Goal: Information Seeking & Learning: Learn about a topic

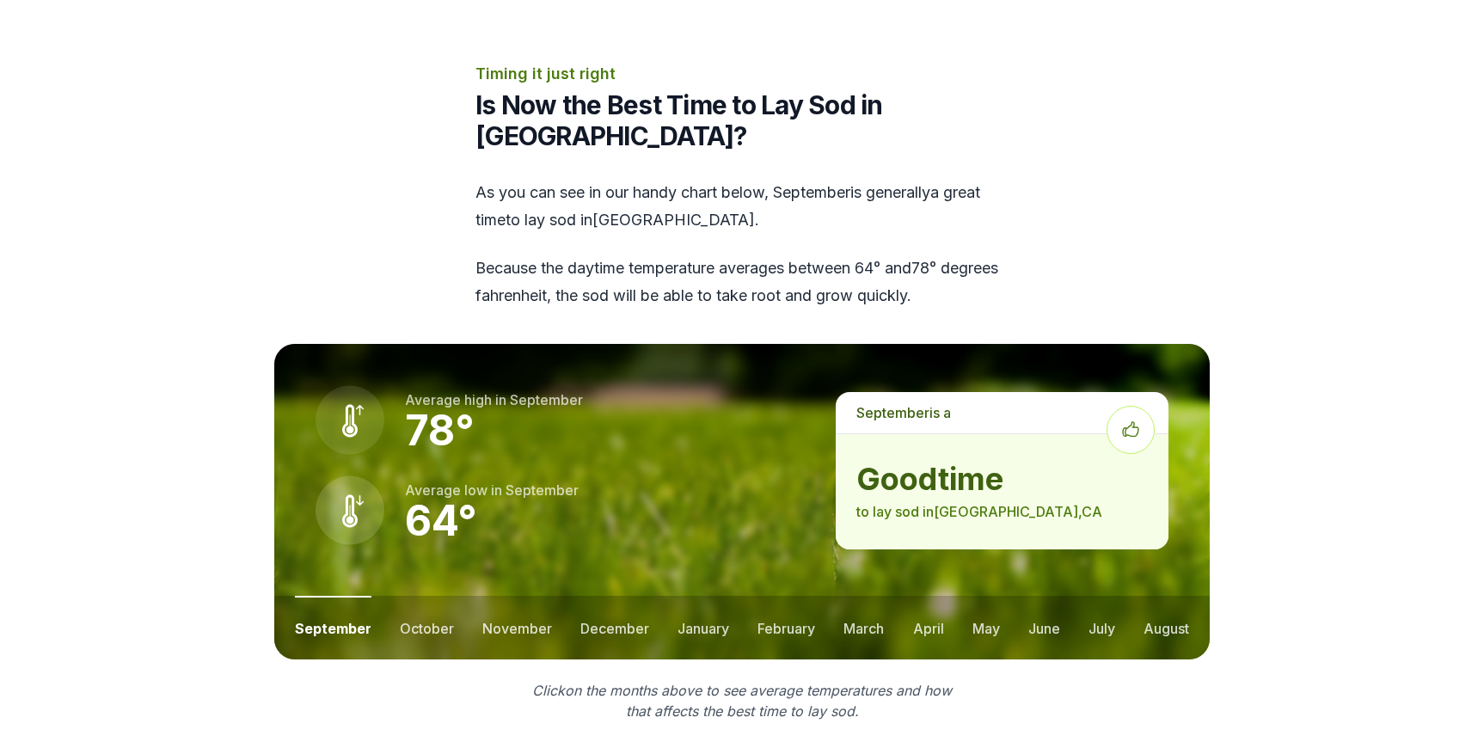
scroll to position [2042, 0]
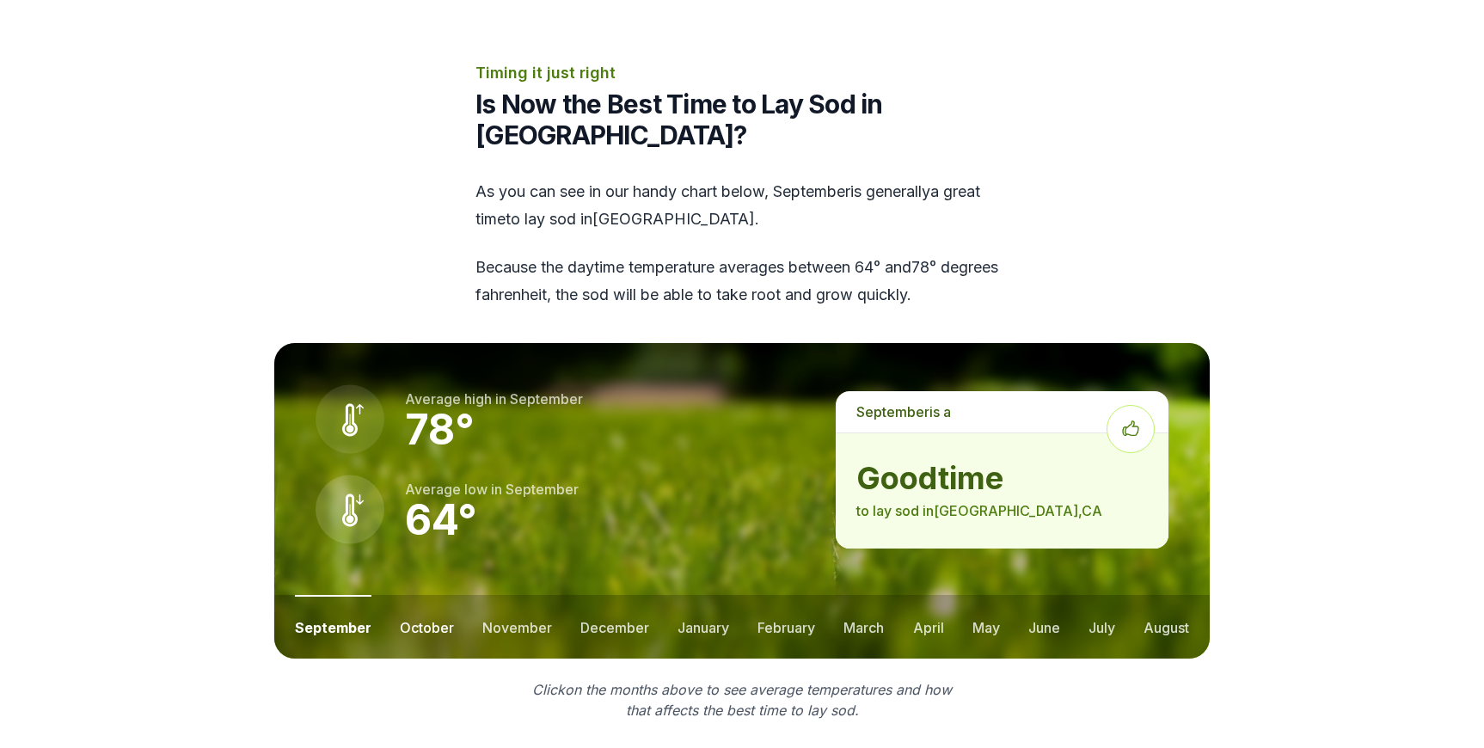
click at [414, 603] on button "october" at bounding box center [427, 627] width 54 height 64
click at [524, 595] on button "november" at bounding box center [517, 627] width 70 height 64
click at [643, 595] on ul "september october november december january february march april may june july …" at bounding box center [742, 627] width 936 height 64
click at [616, 595] on button "december" at bounding box center [614, 627] width 69 height 64
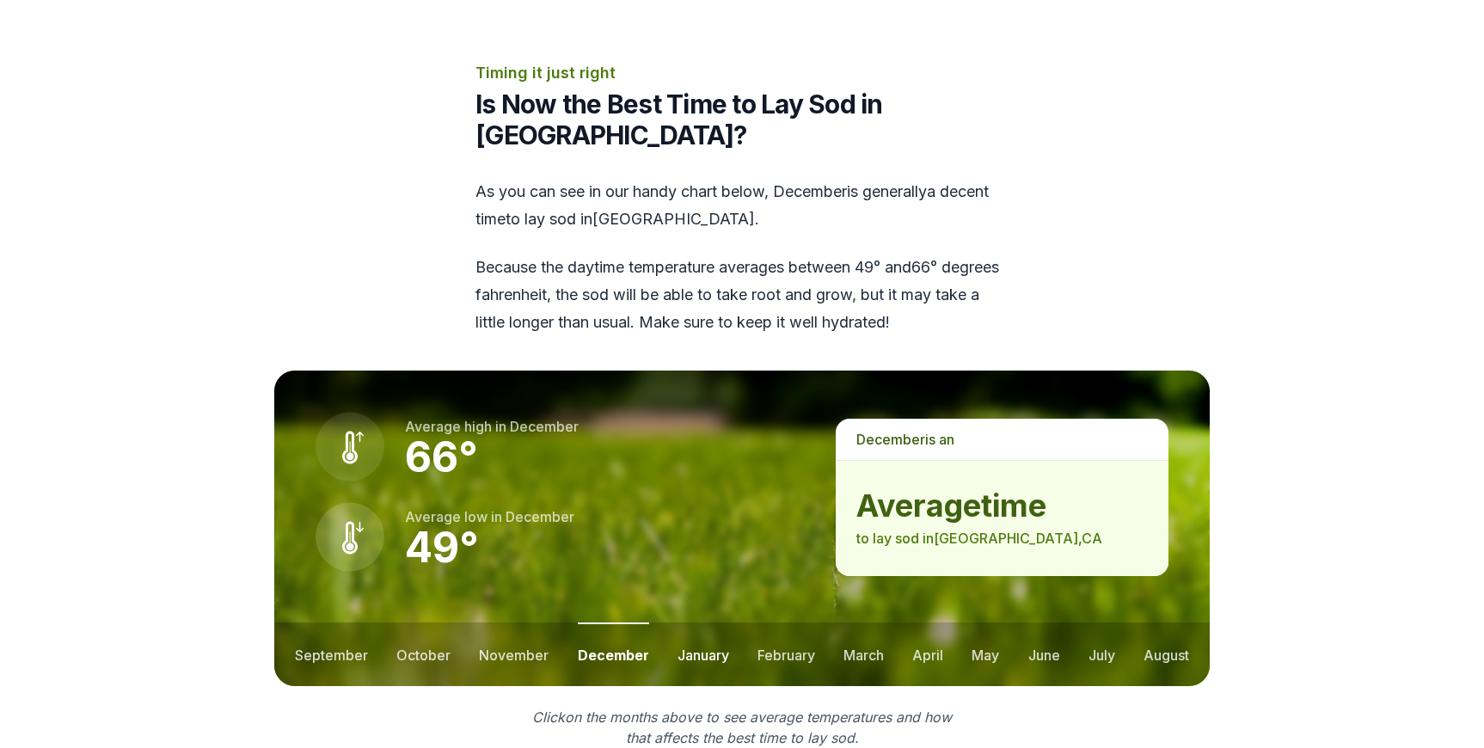
click at [698, 628] on button "january" at bounding box center [704, 655] width 52 height 64
click at [776, 632] on button "february" at bounding box center [788, 655] width 58 height 64
click at [875, 625] on button "march" at bounding box center [864, 655] width 40 height 64
click at [960, 629] on ul "september october november december january february march april may june july …" at bounding box center [742, 655] width 936 height 64
click at [938, 629] on button "april" at bounding box center [928, 655] width 31 height 64
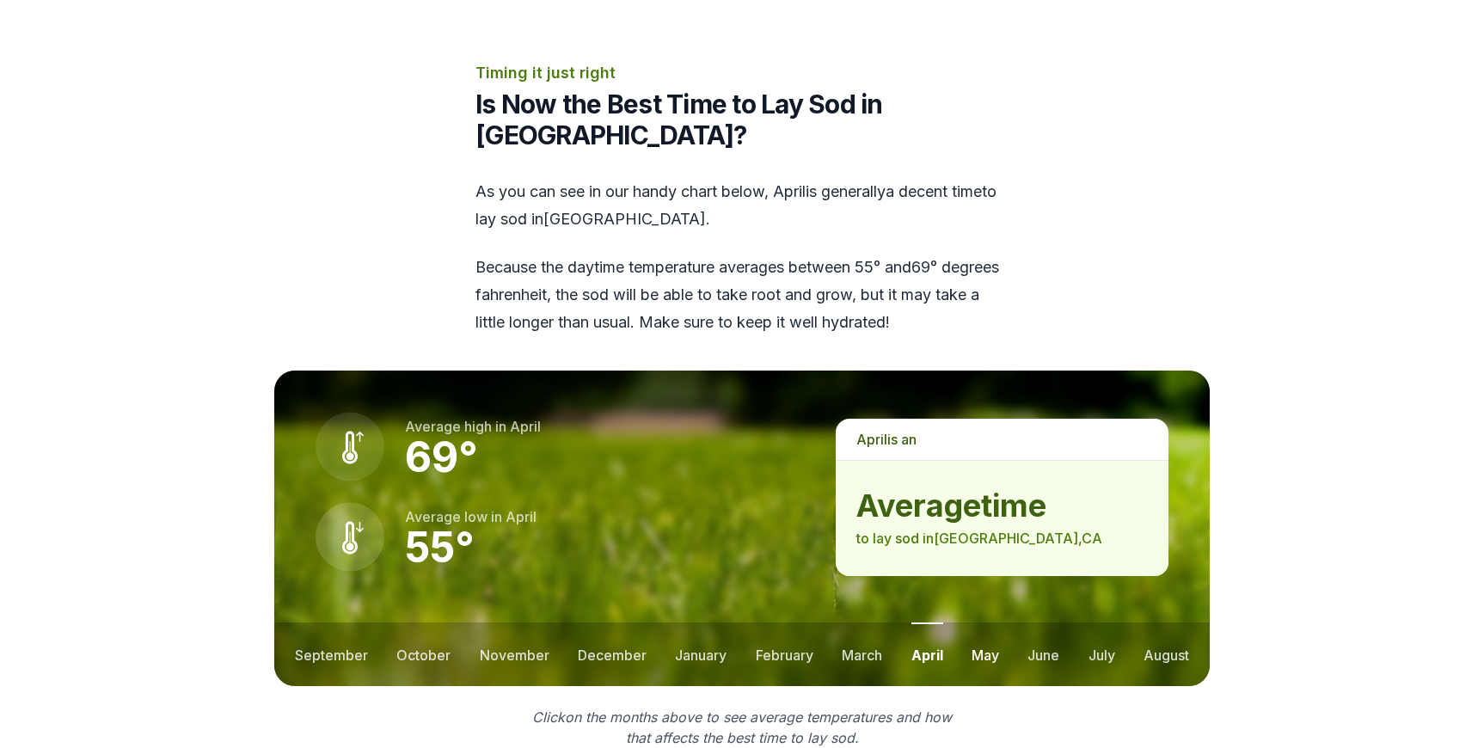
click at [994, 629] on button "may" at bounding box center [986, 655] width 28 height 64
click at [1046, 631] on button "june" at bounding box center [1044, 655] width 32 height 64
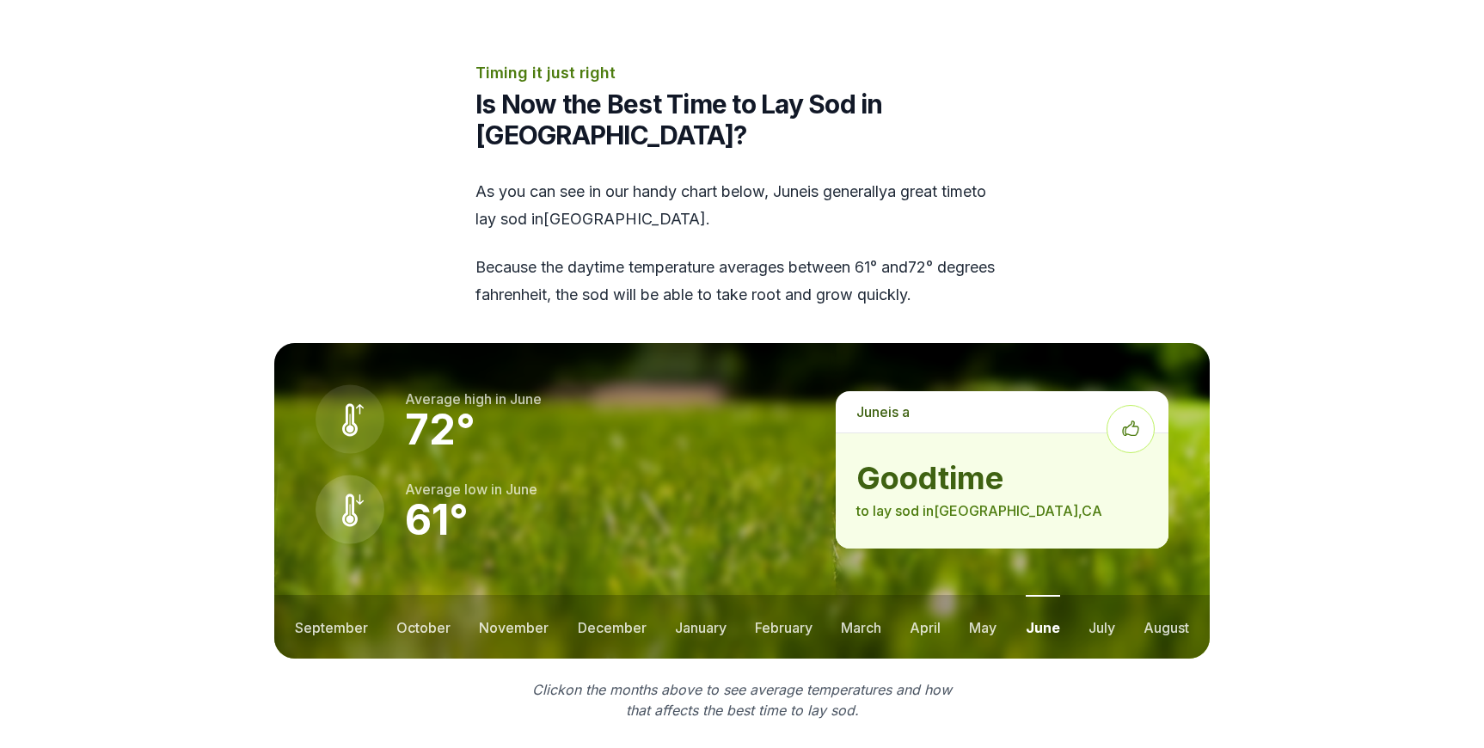
click at [1119, 602] on ul "september october november december january february march april may june july …" at bounding box center [742, 627] width 936 height 64
click at [1102, 601] on button "july" at bounding box center [1102, 627] width 27 height 64
click at [1163, 601] on button "august" at bounding box center [1167, 627] width 46 height 64
click at [313, 607] on button "september" at bounding box center [331, 627] width 73 height 64
click at [415, 595] on button "october" at bounding box center [427, 627] width 54 height 64
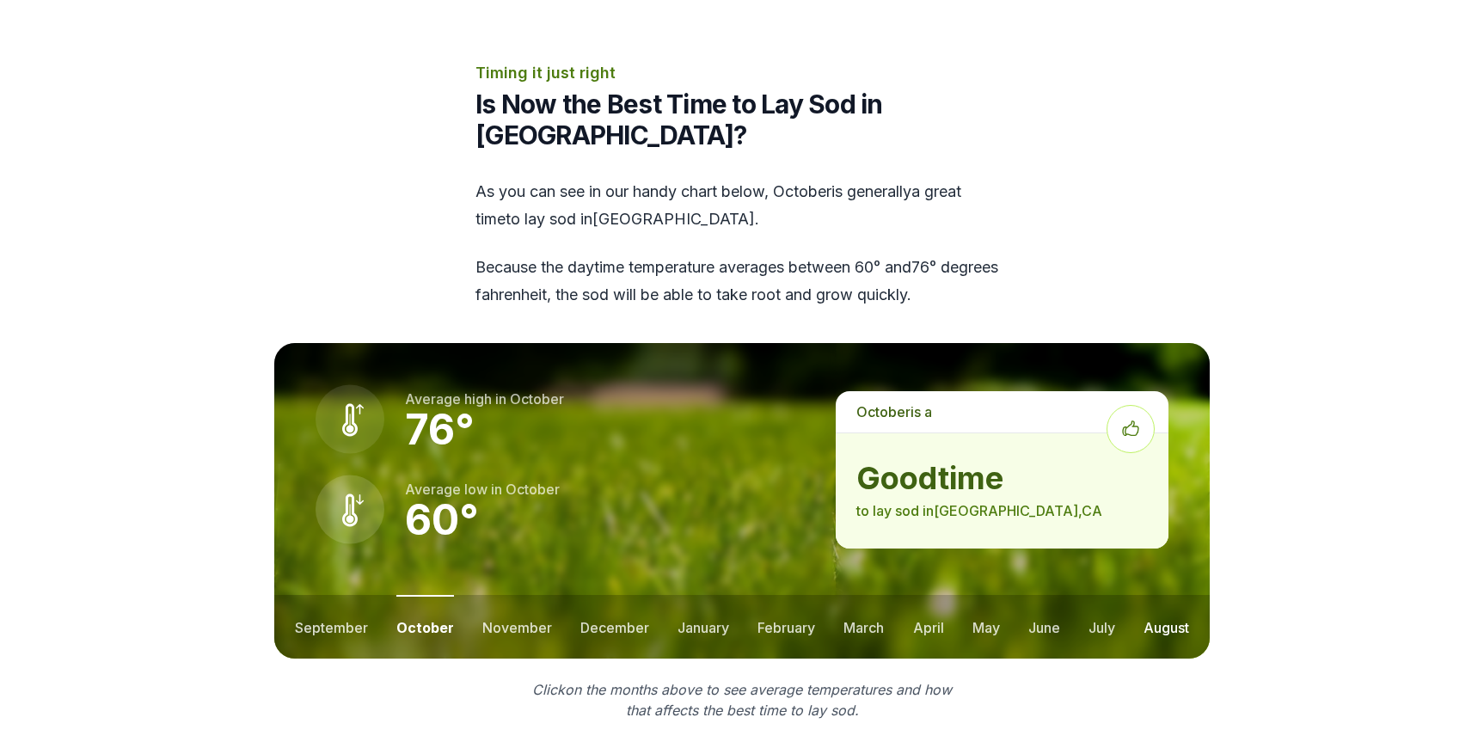
click at [1176, 599] on button "august" at bounding box center [1167, 627] width 46 height 64
click at [1114, 595] on ul "september october november december january february march april may june july …" at bounding box center [742, 627] width 936 height 64
click at [320, 603] on button "september" at bounding box center [331, 627] width 73 height 64
click at [419, 595] on button "october" at bounding box center [427, 627] width 54 height 64
click at [333, 595] on button "september" at bounding box center [331, 627] width 73 height 64
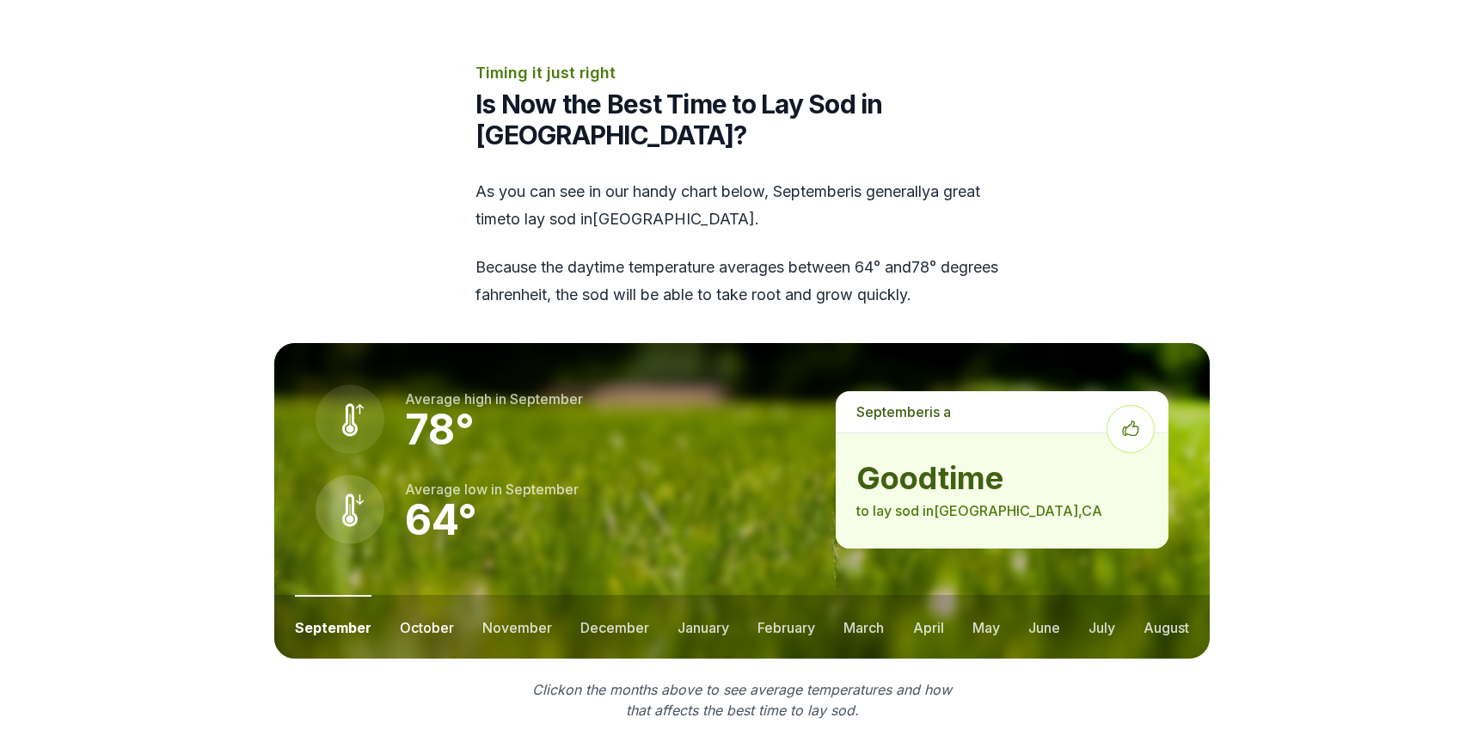
click at [413, 595] on button "october" at bounding box center [427, 627] width 54 height 64
click at [540, 608] on button "november" at bounding box center [517, 627] width 70 height 64
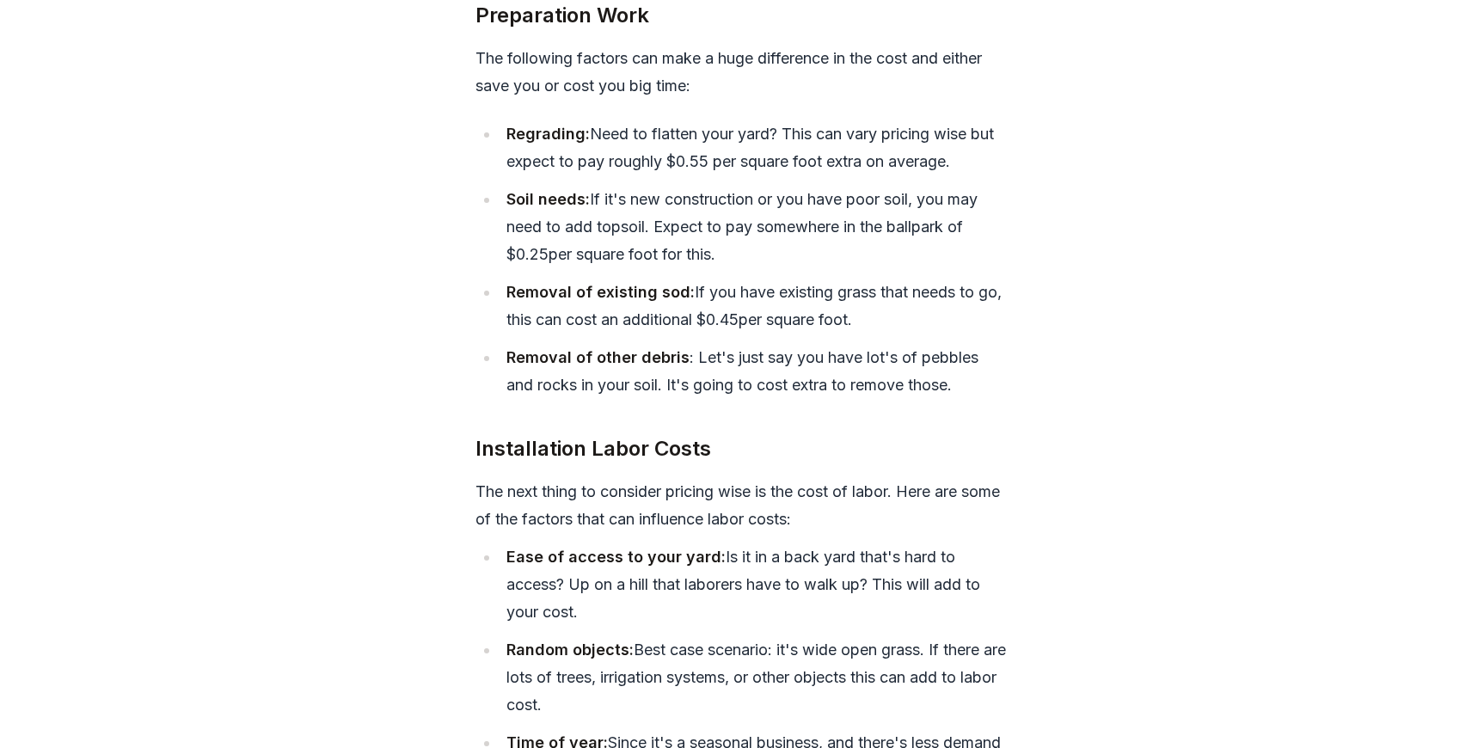
scroll to position [6530, 0]
